Goal: Information Seeking & Learning: Learn about a topic

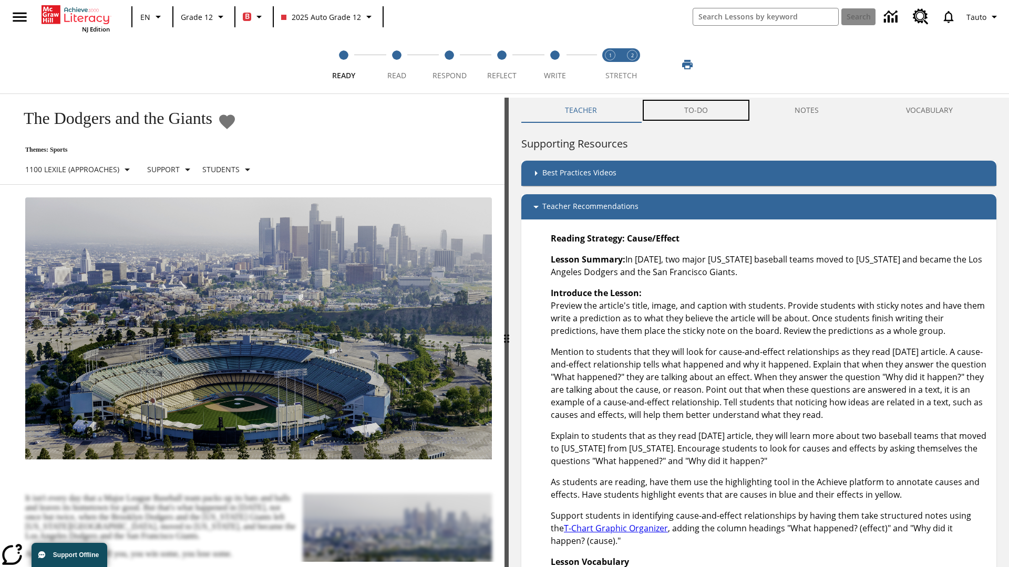
click at [696, 110] on button "TO-DO" at bounding box center [695, 110] width 111 height 25
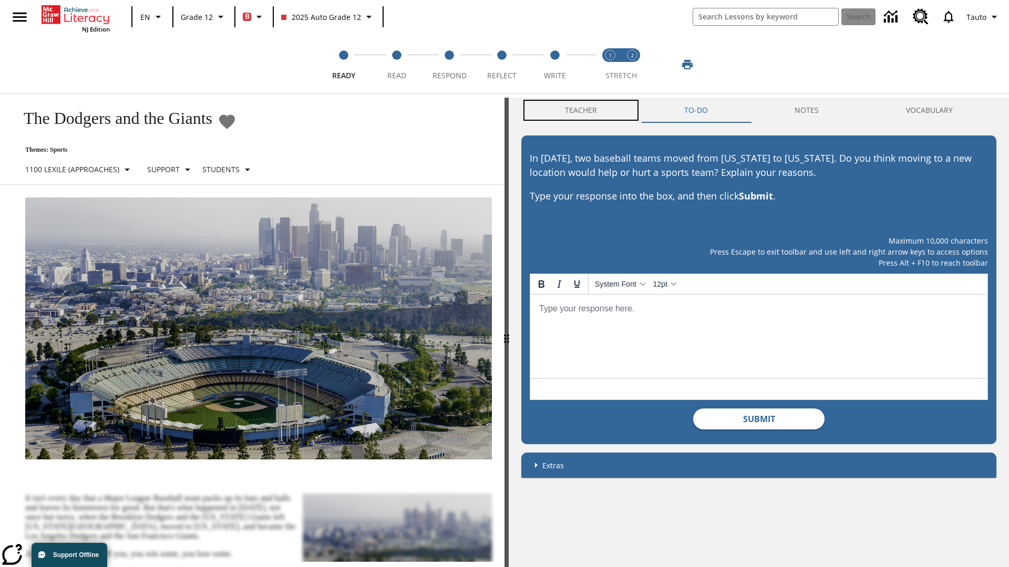
scroll to position [1, 0]
click at [581, 110] on button "Teacher" at bounding box center [580, 109] width 119 height 25
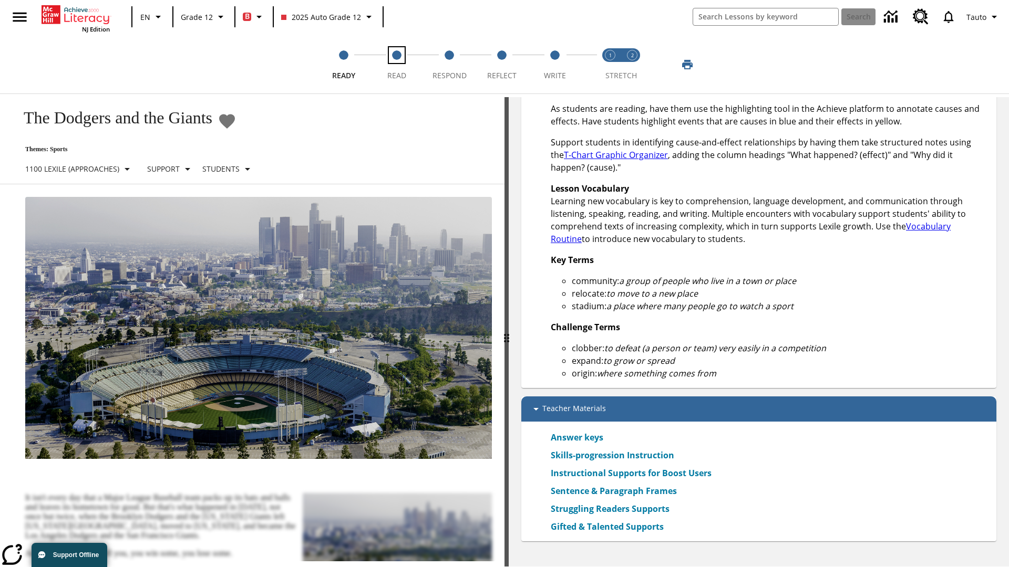
click at [396, 65] on span "Read" at bounding box center [396, 71] width 19 height 19
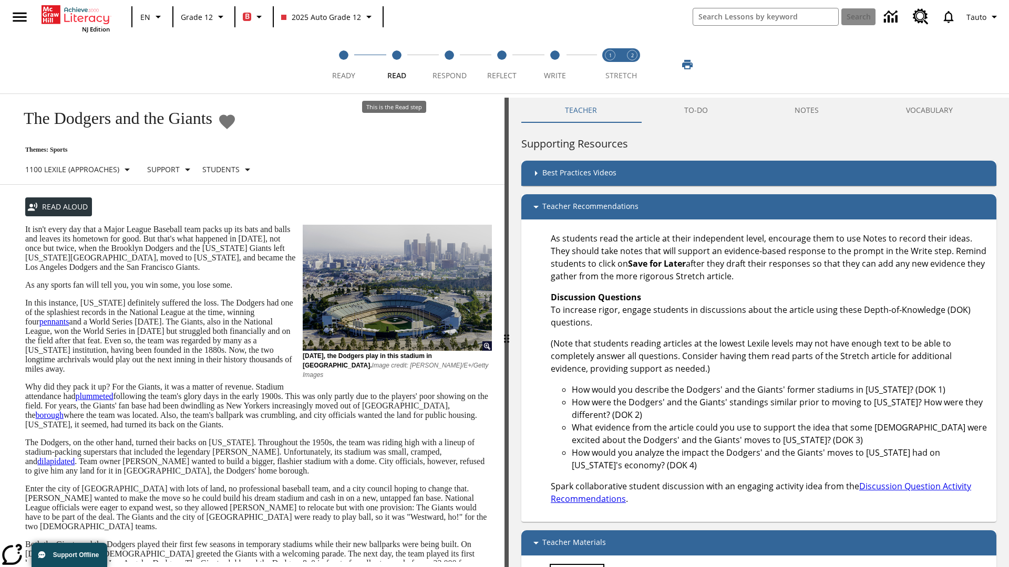
click at [577, 565] on link "Answer keys" at bounding box center [577, 571] width 53 height 13
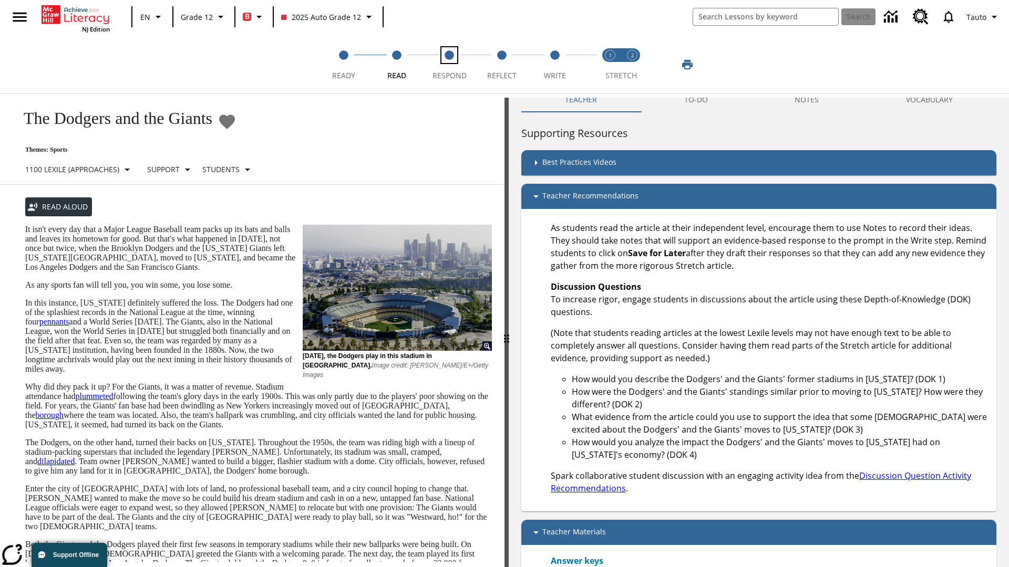
click at [449, 65] on span "Respond" at bounding box center [449, 71] width 34 height 19
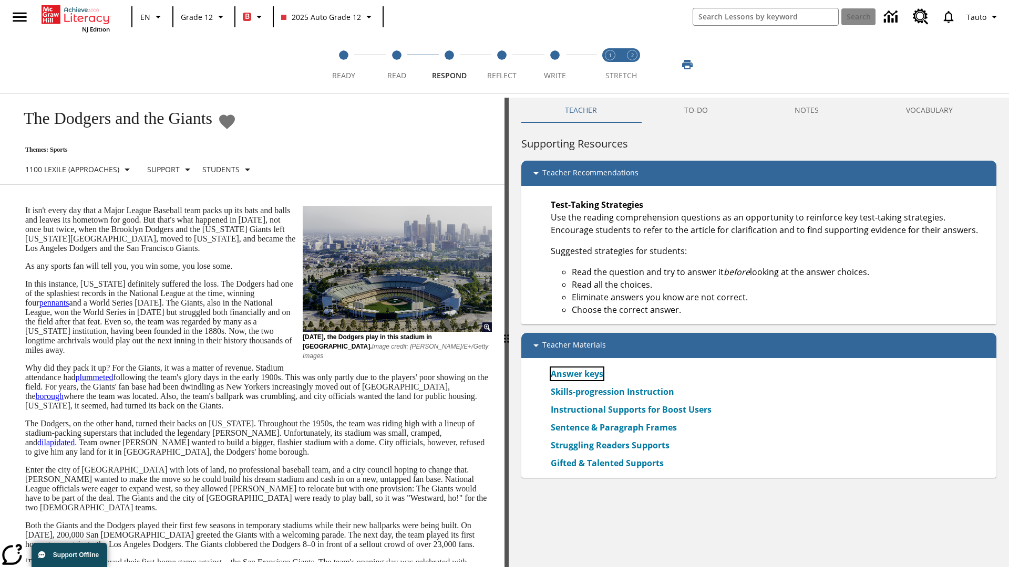
click at [577, 374] on link "Answer keys" at bounding box center [577, 374] width 53 height 13
click at [502, 65] on span "Reflect" at bounding box center [501, 71] width 29 height 19
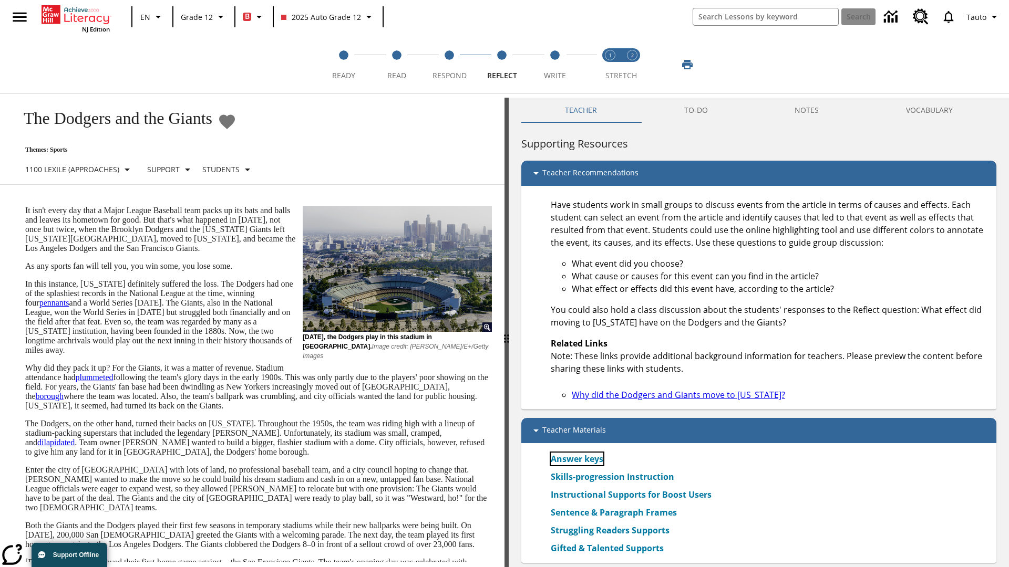
click at [577, 459] on link "Answer keys" at bounding box center [577, 459] width 53 height 13
